Goal: Task Accomplishment & Management: Use online tool/utility

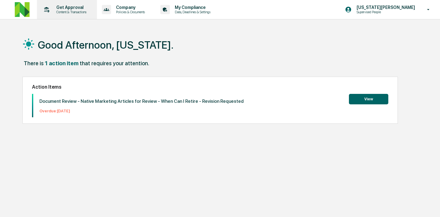
click at [70, 14] on p "Content & Transactions" at bounding box center [70, 12] width 38 height 4
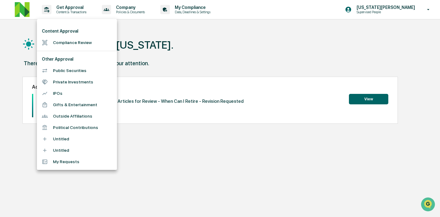
click at [81, 44] on li "Compliance Review" at bounding box center [77, 42] width 80 height 11
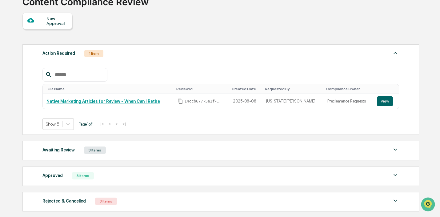
scroll to position [48, 0]
click at [132, 149] on div "Awaiting Review 3 Items" at bounding box center [221, 150] width 357 height 9
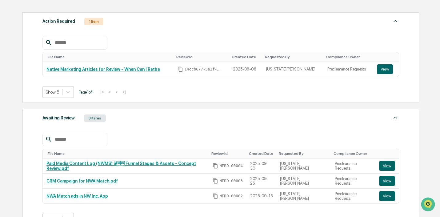
scroll to position [82, 0]
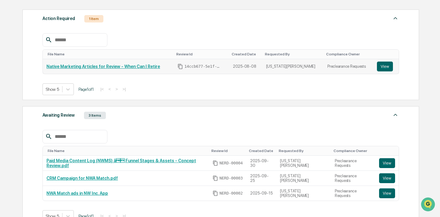
click at [152, 65] on link "Native Marketing Articles for Review - When Can I Retire" at bounding box center [104, 66] width 114 height 5
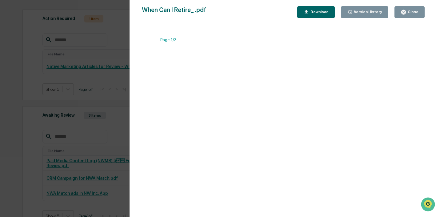
click at [177, 24] on div "When Can I Retire_ .pdf Close Version History Download Page 1/3 Wondering When …" at bounding box center [285, 114] width 286 height 217
click at [404, 8] on button "Close" at bounding box center [410, 12] width 30 height 12
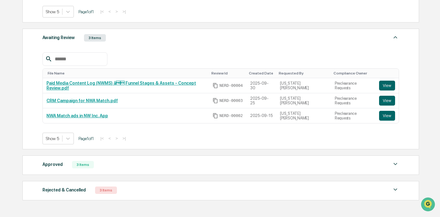
scroll to position [176, 0]
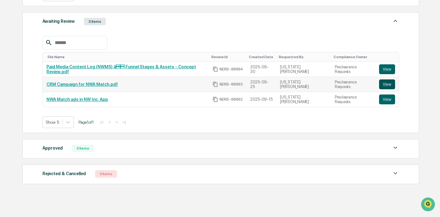
click at [390, 87] on button "View" at bounding box center [387, 84] width 16 height 10
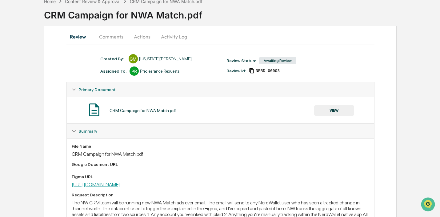
scroll to position [25, 0]
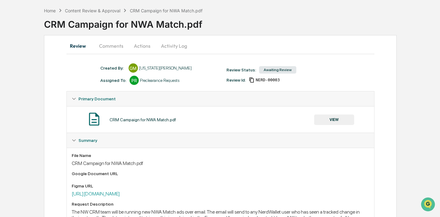
click at [108, 52] on button "Comments" at bounding box center [111, 46] width 34 height 15
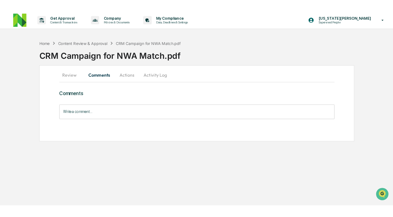
scroll to position [0, 0]
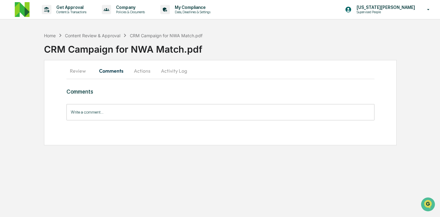
click at [113, 110] on input "Write a comment..." at bounding box center [221, 112] width 308 height 16
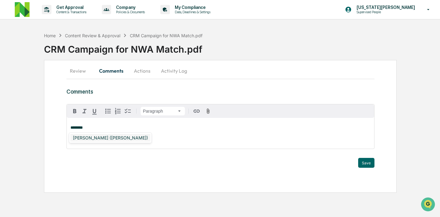
click at [108, 138] on div "[PERSON_NAME] ([PERSON_NAME])" at bounding box center [111, 138] width 80 height 8
click at [106, 143] on div "[PERSON_NAME]" at bounding box center [90, 137] width 43 height 11
click at [106, 140] on div "[PERSON_NAME]" at bounding box center [91, 138] width 40 height 8
click at [87, 139] on div "[PERSON_NAME]" at bounding box center [91, 138] width 40 height 8
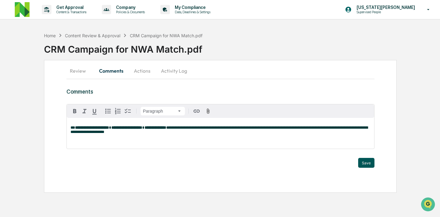
click at [365, 165] on button "Save" at bounding box center [367, 163] width 16 height 10
